Goal: Ask a question

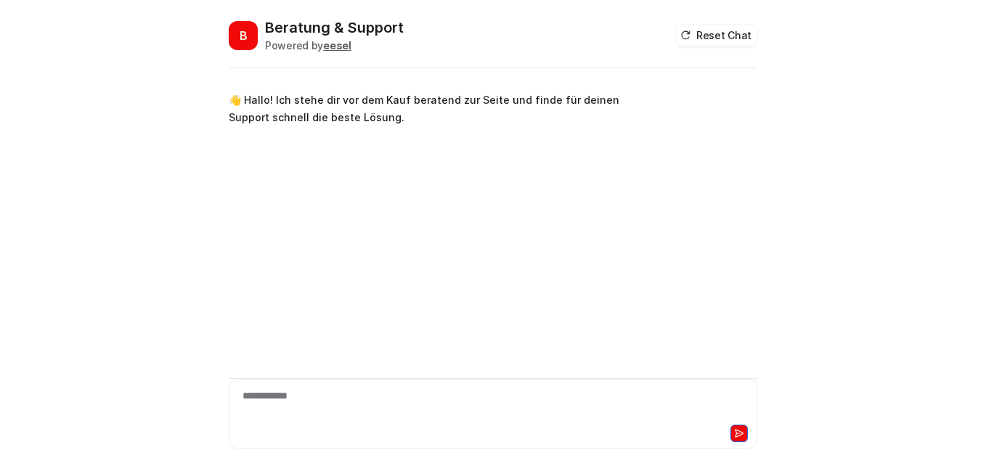
click at [306, 397] on div "**********" at bounding box center [492, 404] width 521 height 33
click at [351, 399] on div at bounding box center [492, 404] width 521 height 33
